Goal: Navigation & Orientation: Find specific page/section

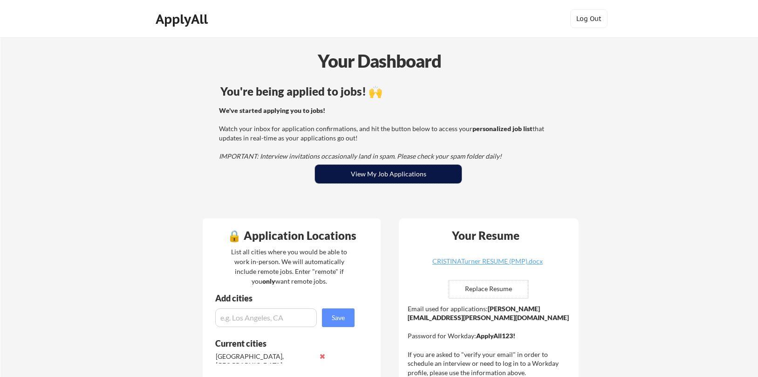
click at [382, 175] on button "View My Job Applications" at bounding box center [388, 174] width 147 height 19
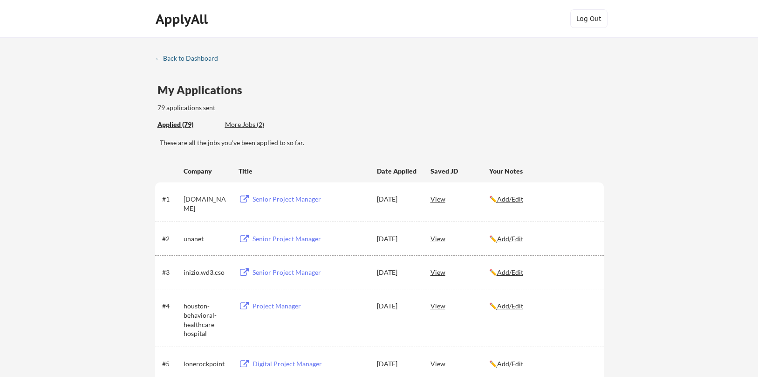
click at [191, 55] on div "← Back to Dashboard" at bounding box center [190, 58] width 70 height 7
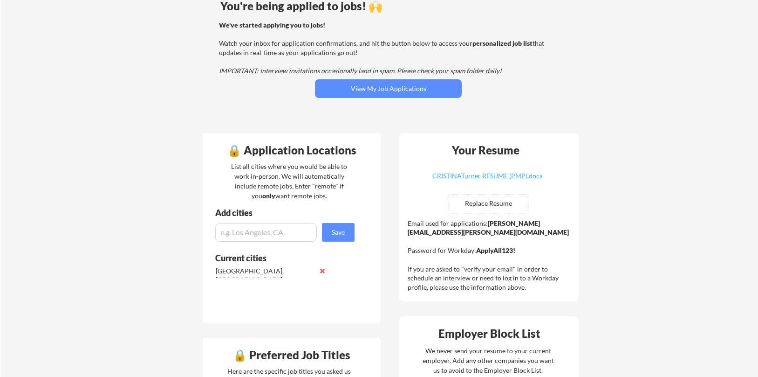
scroll to position [89, 0]
